Goal: Navigation & Orientation: Understand site structure

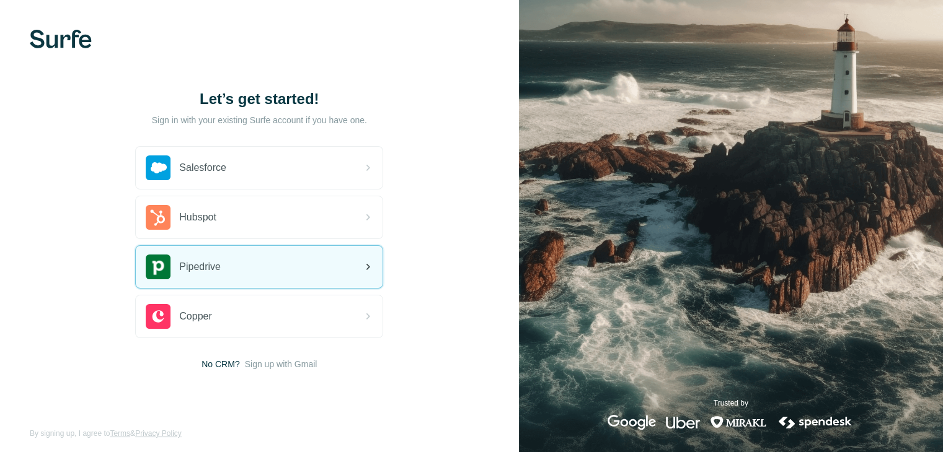
click at [250, 262] on div "Pipedrive" at bounding box center [259, 267] width 247 height 42
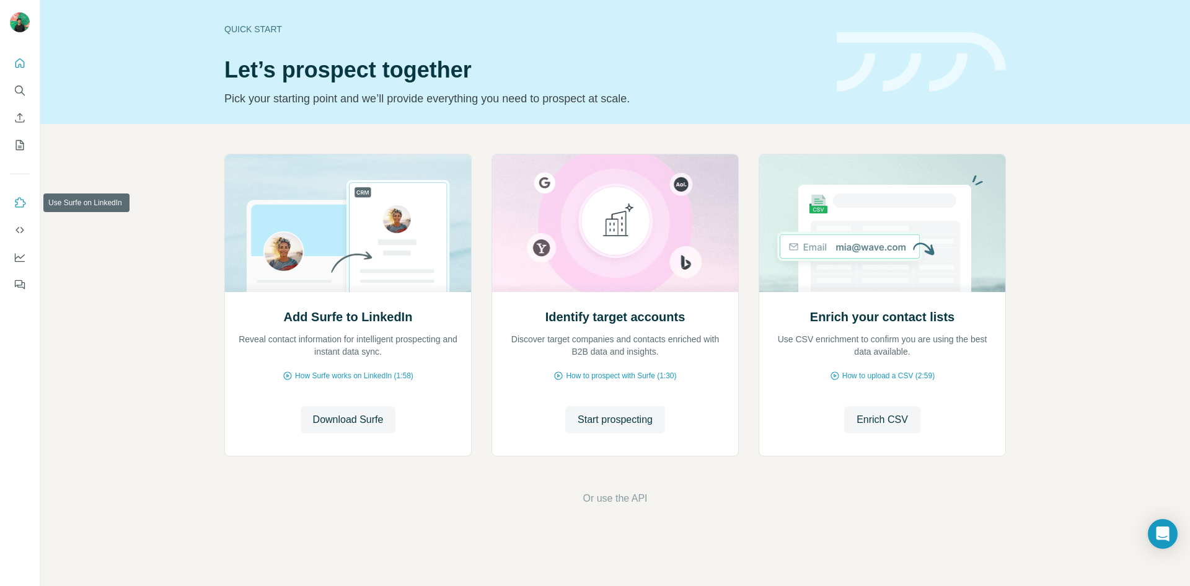
click at [18, 198] on icon "Use Surfe on LinkedIn" at bounding box center [20, 202] width 12 height 12
click at [951, 170] on div "Add Surfe to LinkedIn Reveal contact information for intelligent prospecting an…" at bounding box center [615, 329] width 1150 height 411
click at [951, 182] on div "Add Surfe to LinkedIn Reveal contact information for intelligent prospecting an…" at bounding box center [615, 329] width 1150 height 411
click at [19, 92] on icon "Search" at bounding box center [20, 90] width 12 height 12
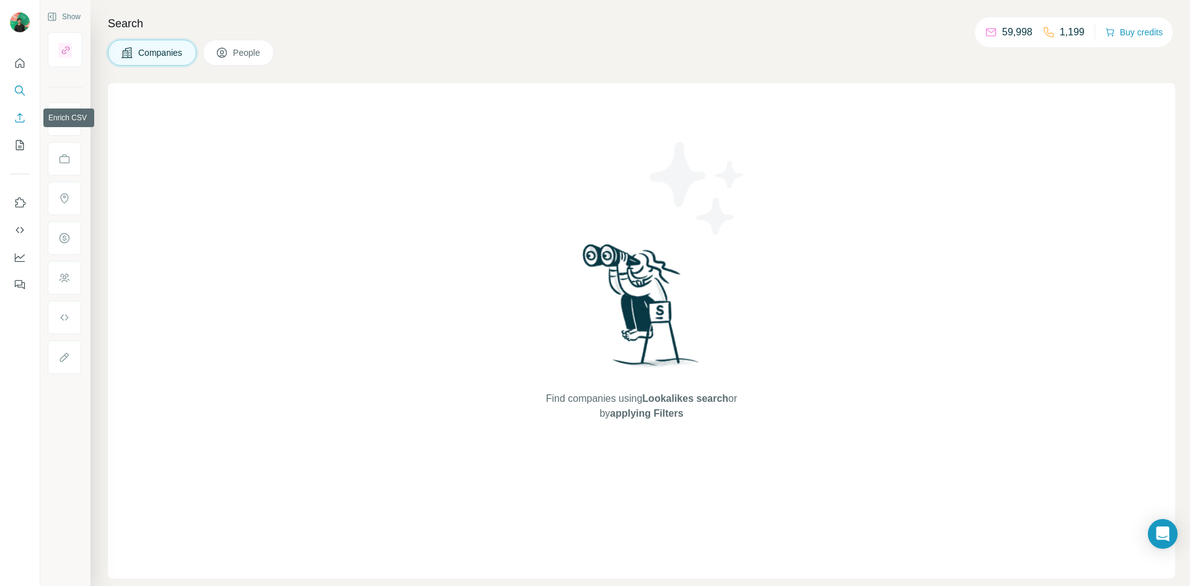
click at [16, 118] on icon "Enrich CSV" at bounding box center [20, 118] width 12 height 12
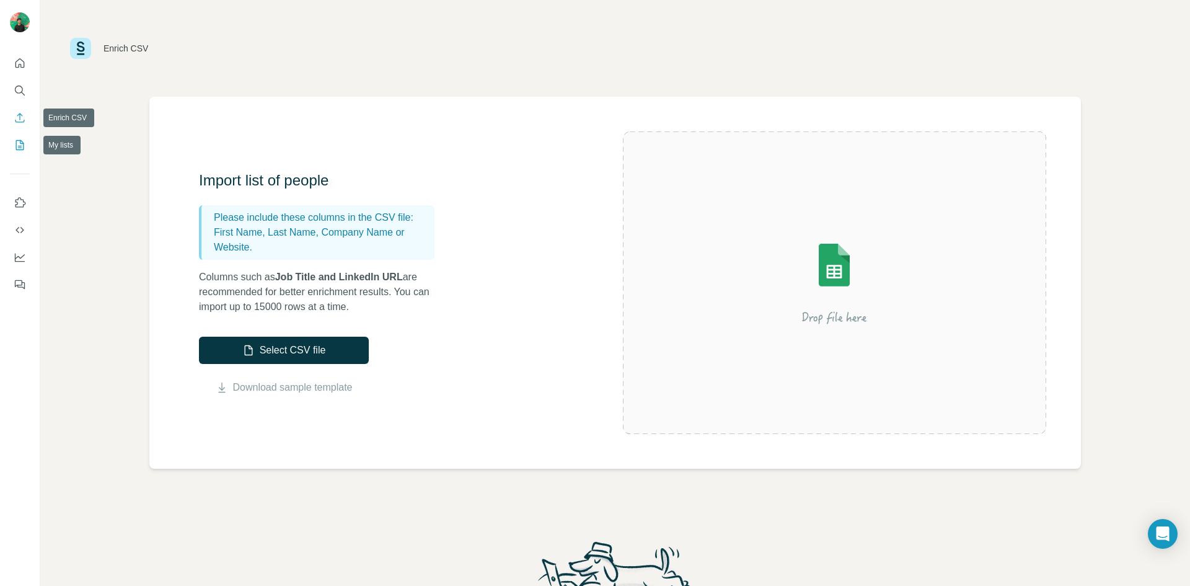
click at [24, 151] on icon "My lists" at bounding box center [20, 145] width 12 height 12
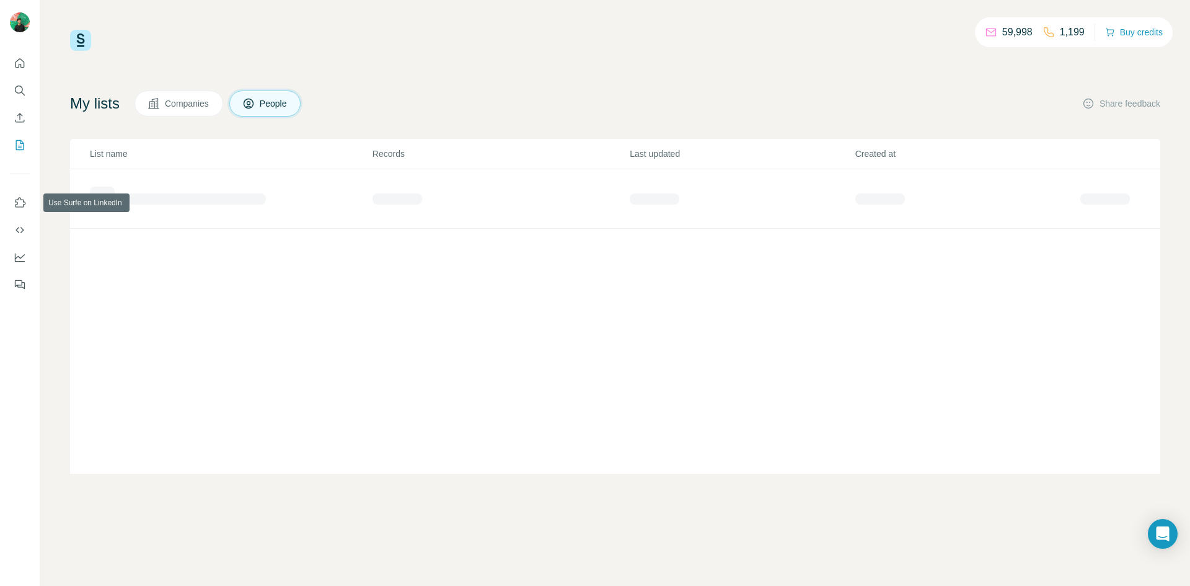
click at [24, 214] on nav at bounding box center [20, 243] width 20 height 104
click at [17, 205] on icon "Use Surfe on LinkedIn" at bounding box center [20, 202] width 12 height 12
